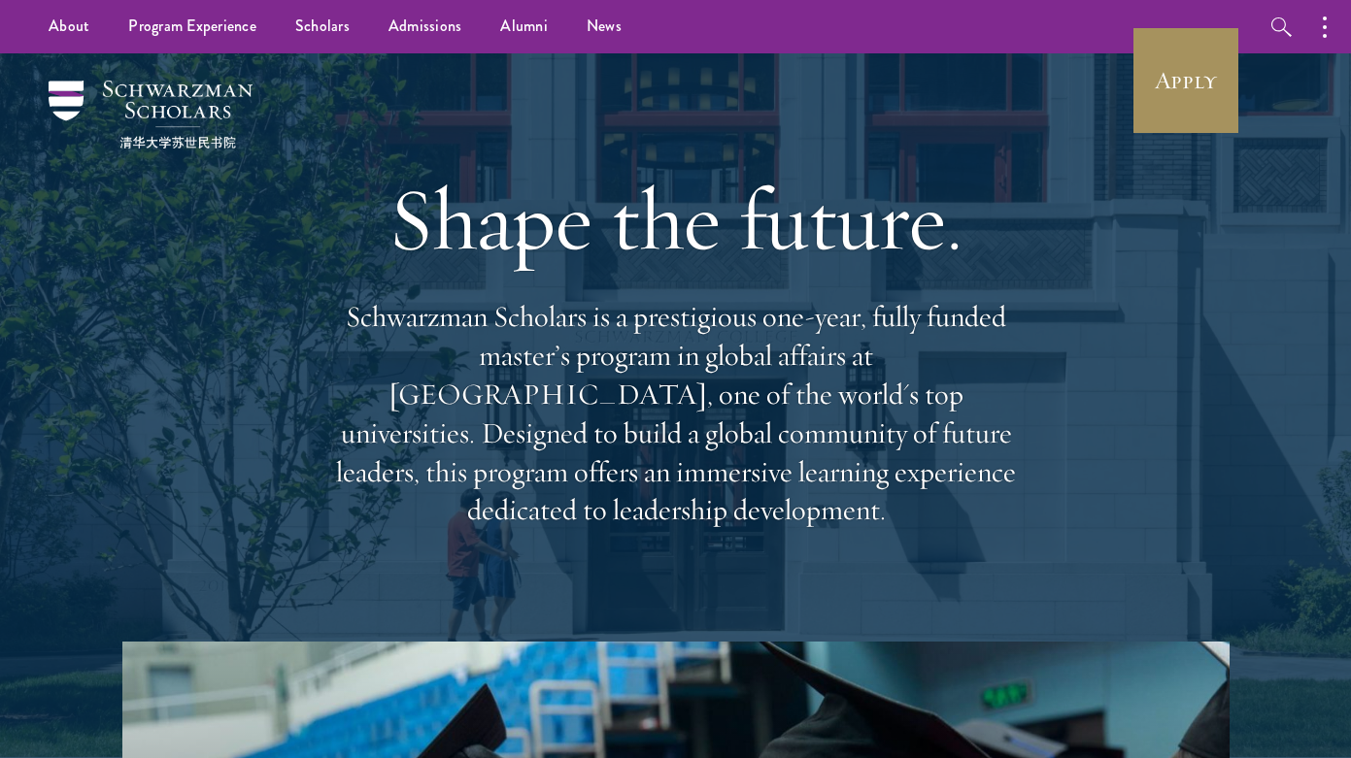
click at [1196, 99] on link "Apply" at bounding box center [1185, 80] width 109 height 109
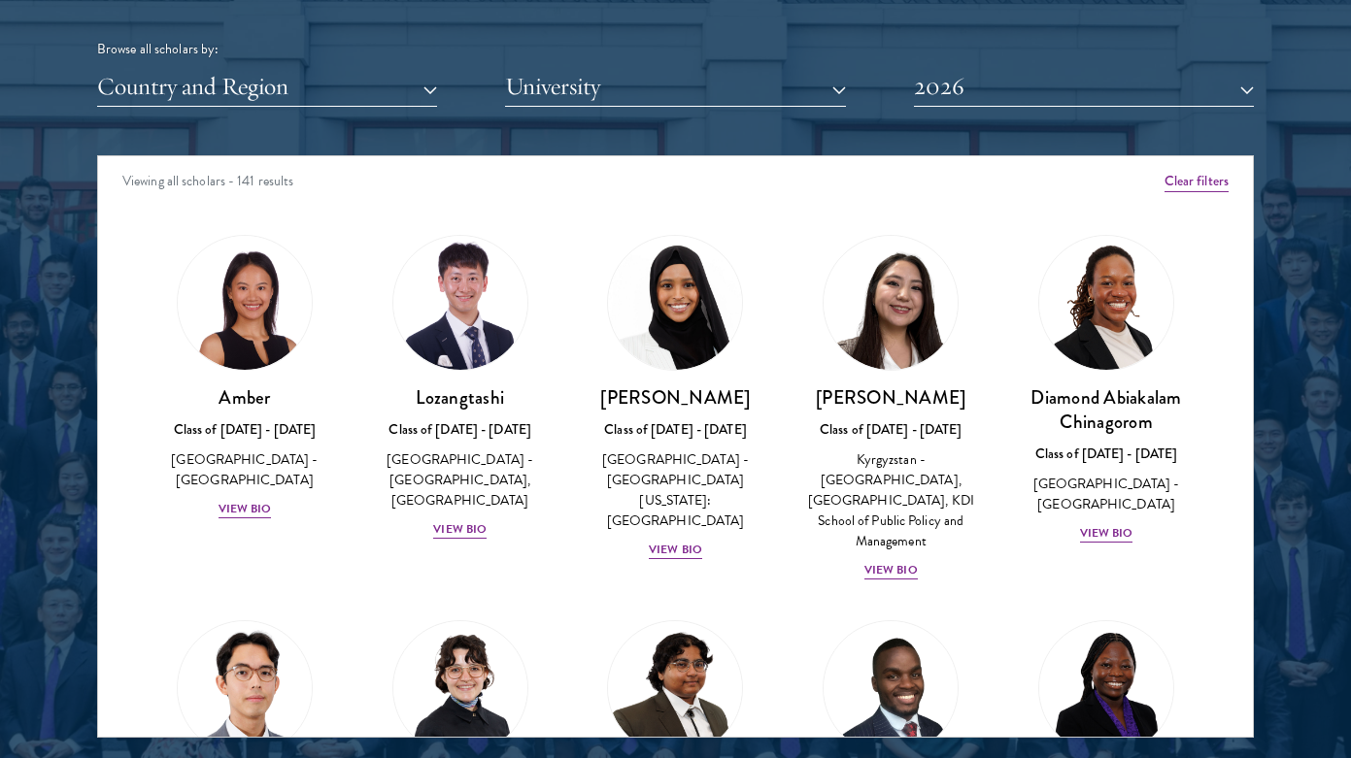
scroll to position [2404, 0]
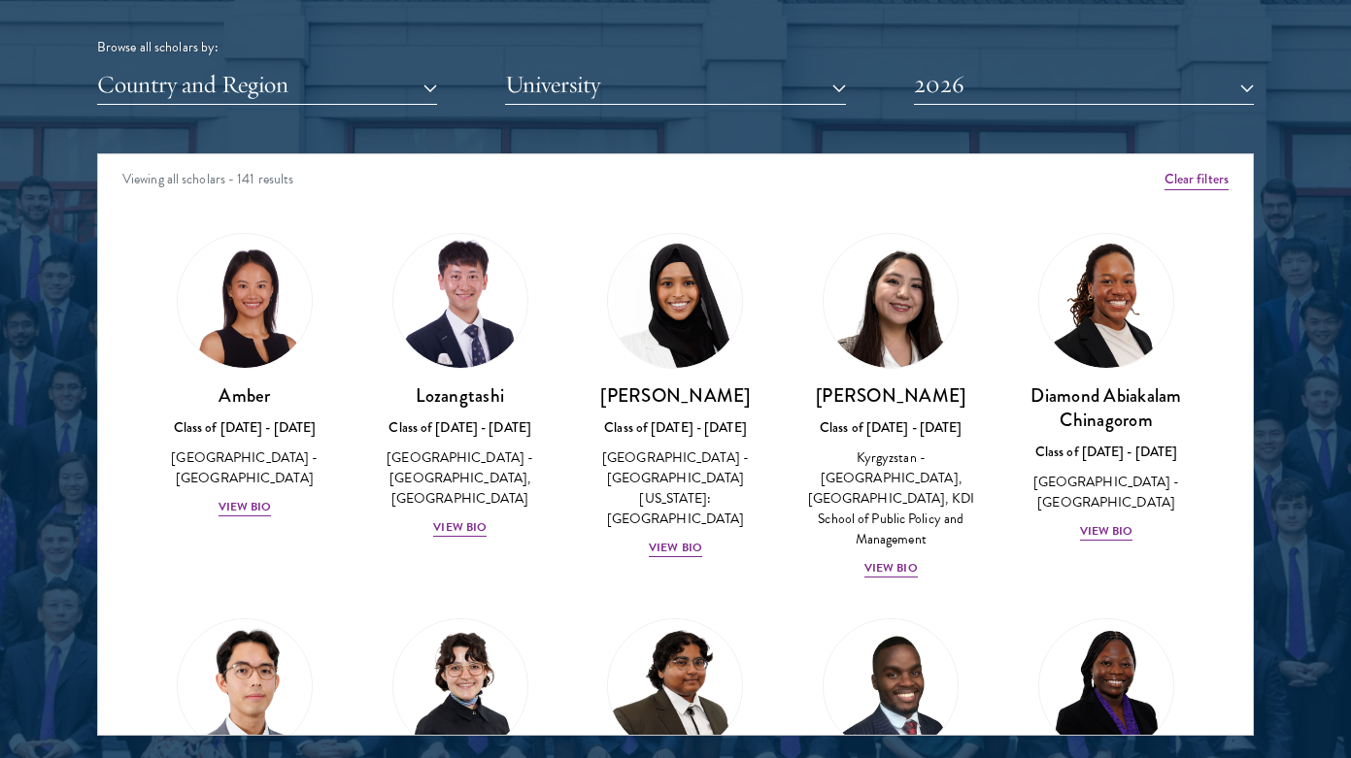
click at [409, 78] on button "Country and Region" at bounding box center [267, 85] width 340 height 40
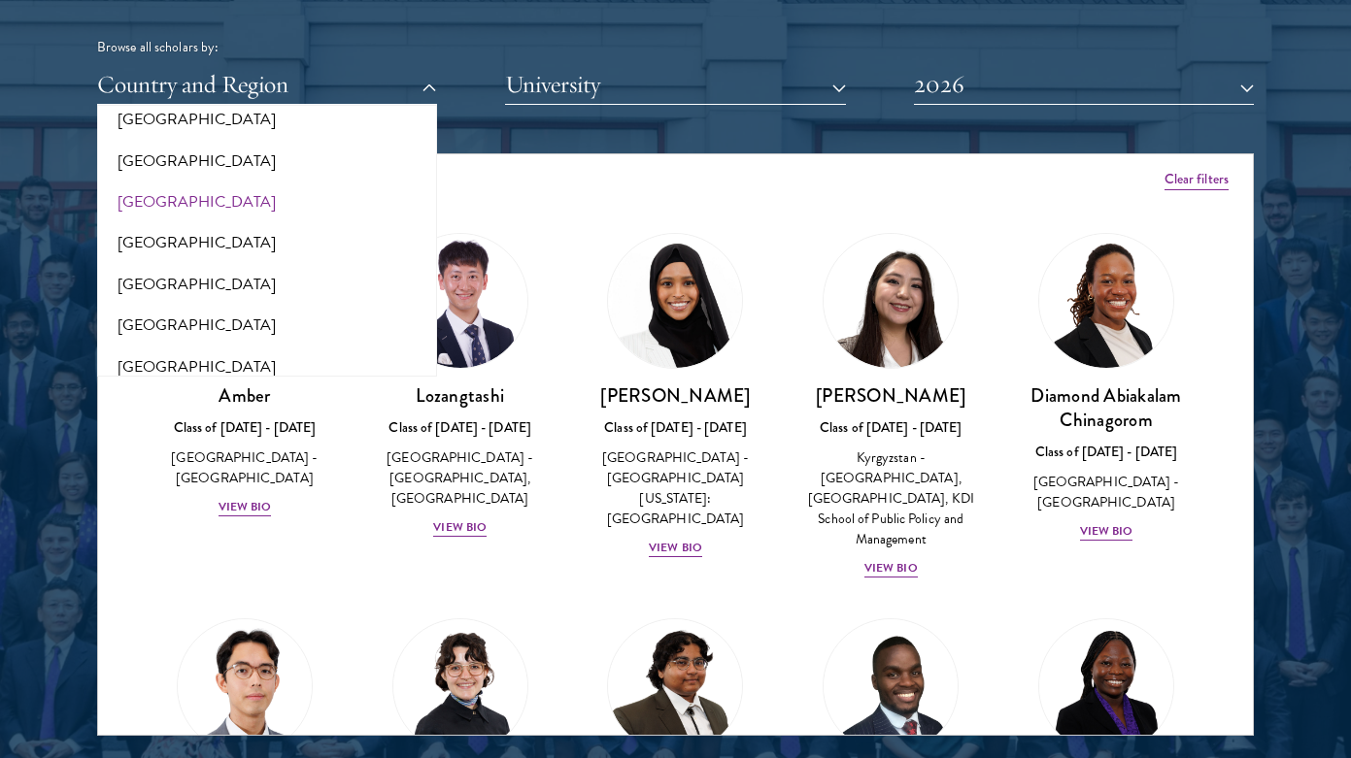
scroll to position [394, 0]
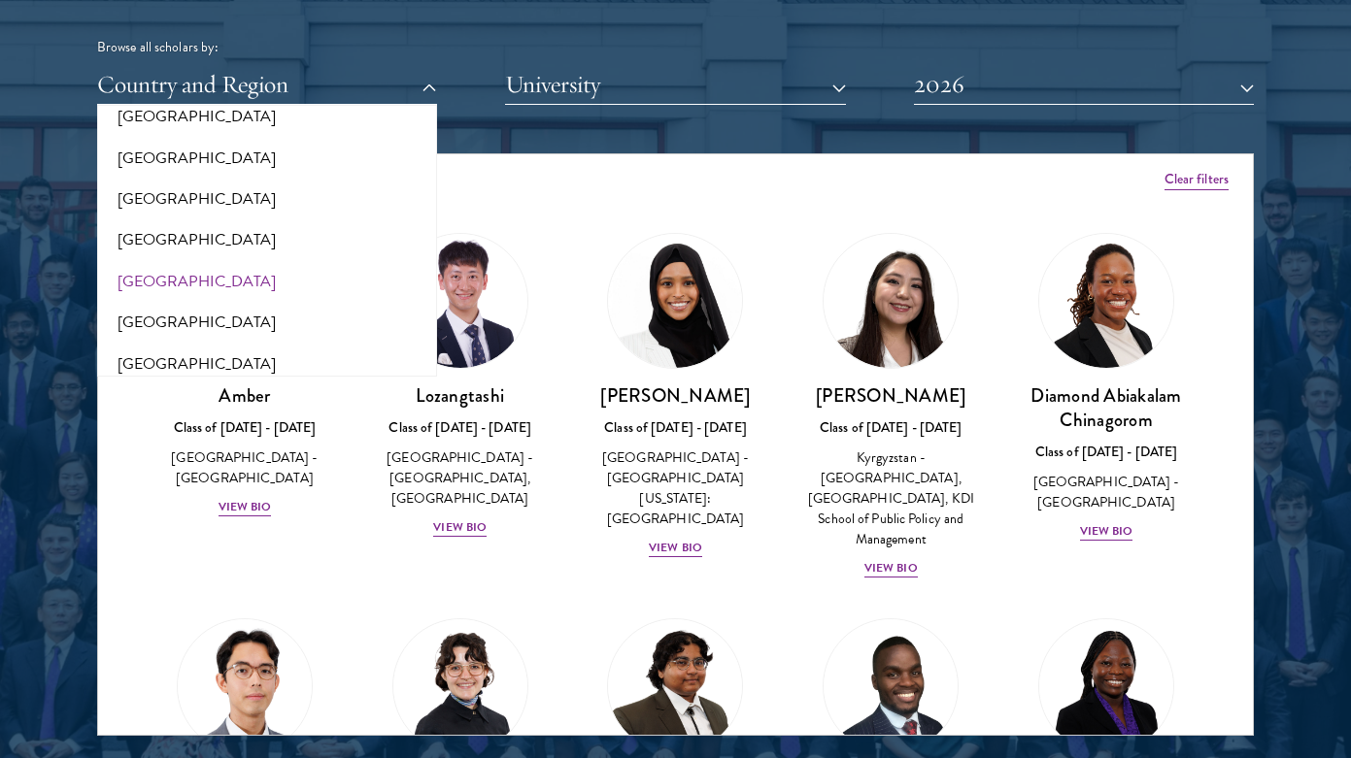
click at [287, 269] on button "[GEOGRAPHIC_DATA]" at bounding box center [267, 281] width 328 height 41
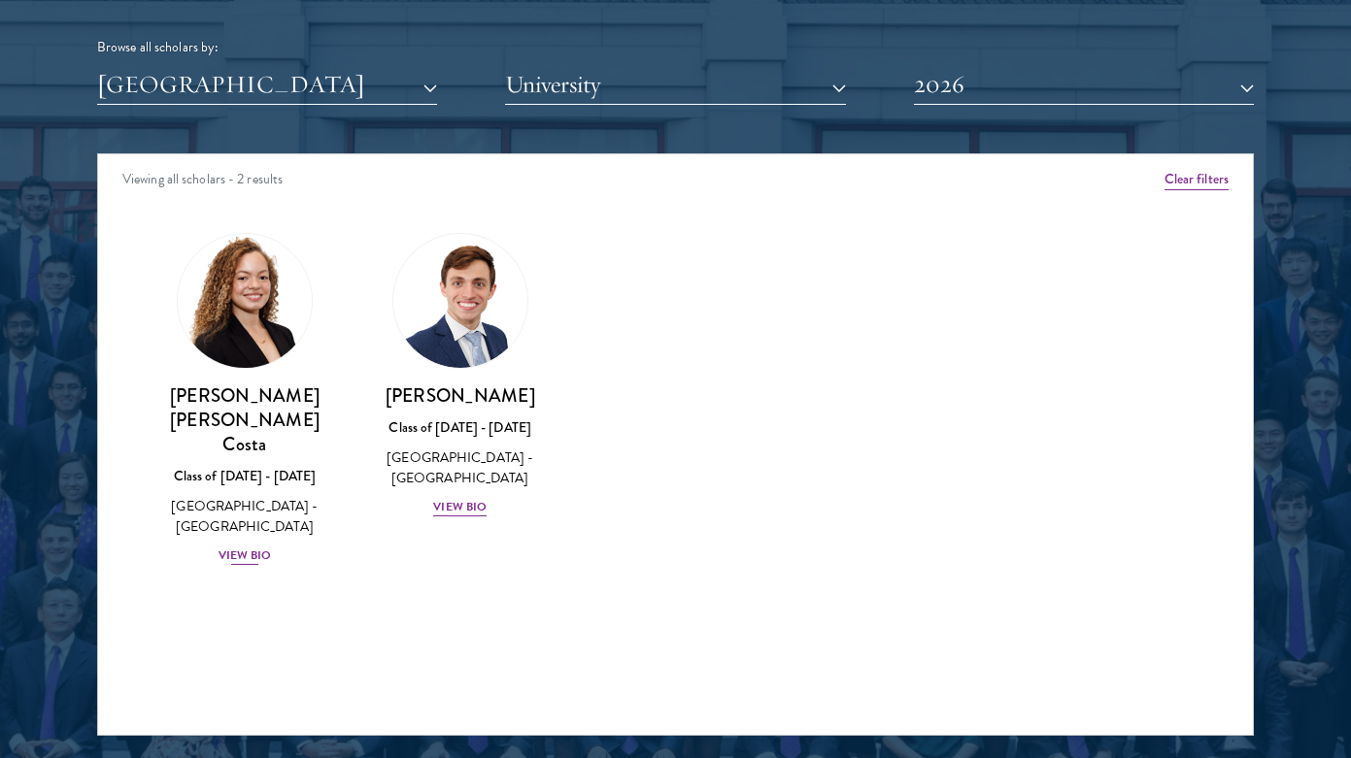
click at [244, 547] on div "View Bio" at bounding box center [244, 556] width 53 height 18
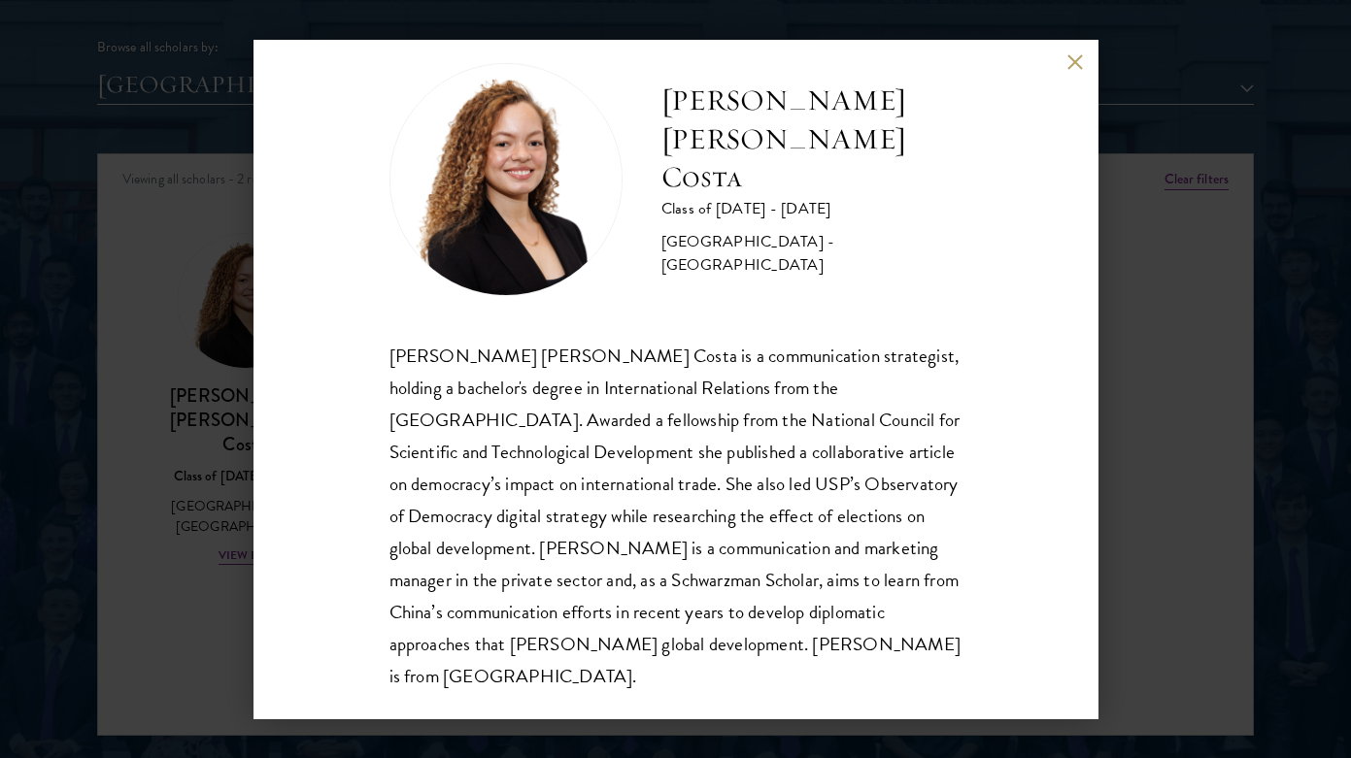
scroll to position [34, 0]
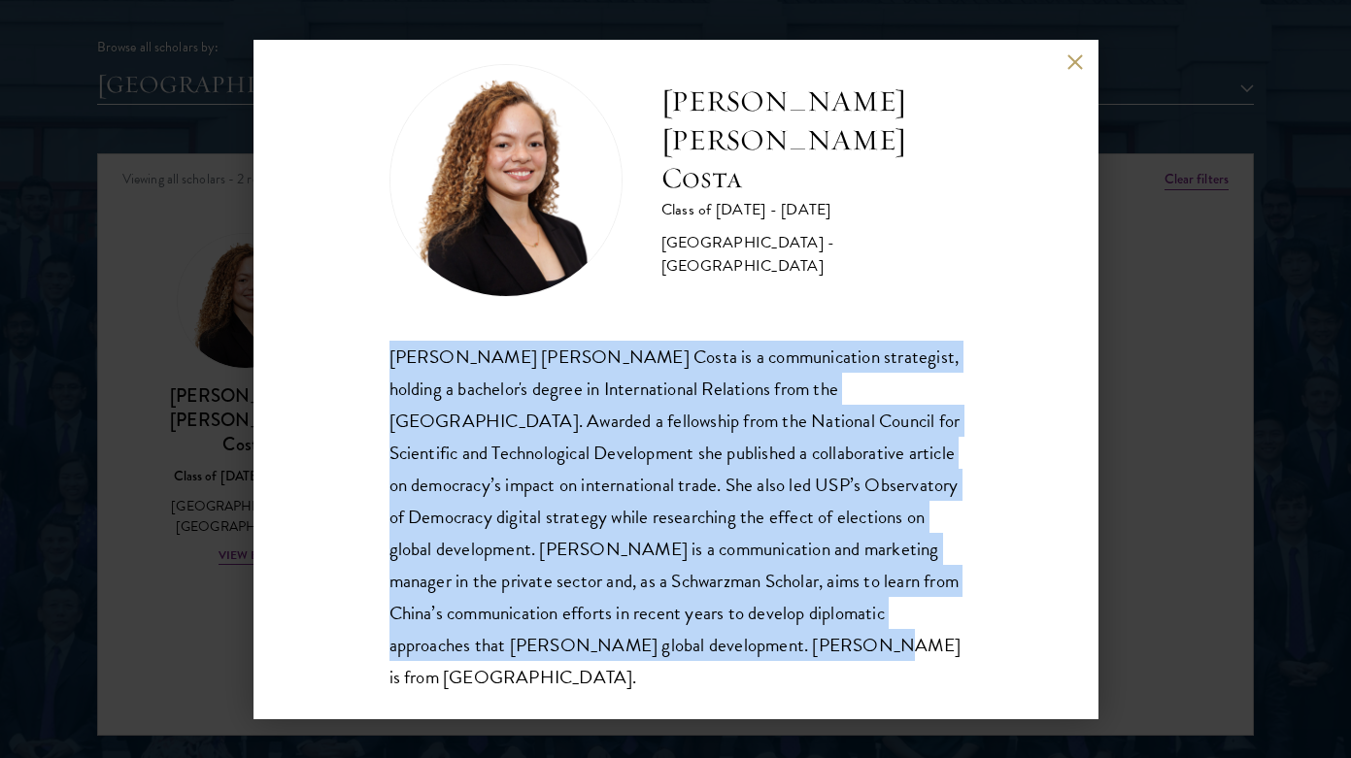
drag, startPoint x: 392, startPoint y: 355, endPoint x: 748, endPoint y: 687, distance: 486.4
click at [748, 687] on div "Maria Gabriella Oliveira Costa Class of 2025 - 2026 Brazil - Universidade de Sã…" at bounding box center [675, 380] width 845 height 680
copy div "Maria Gabriella Oliveira Costa is a communication strategist, holding a bachelo…"
